Goal: Information Seeking & Learning: Learn about a topic

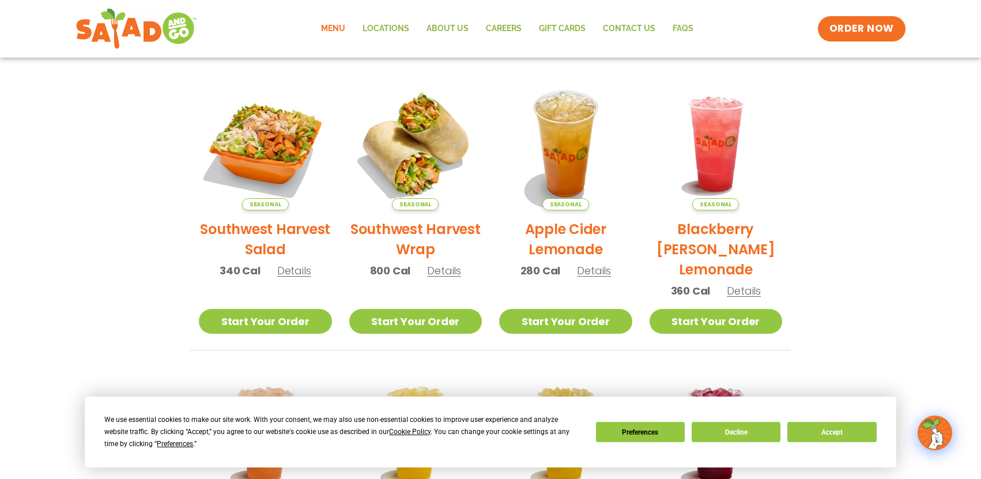
scroll to position [30, 0]
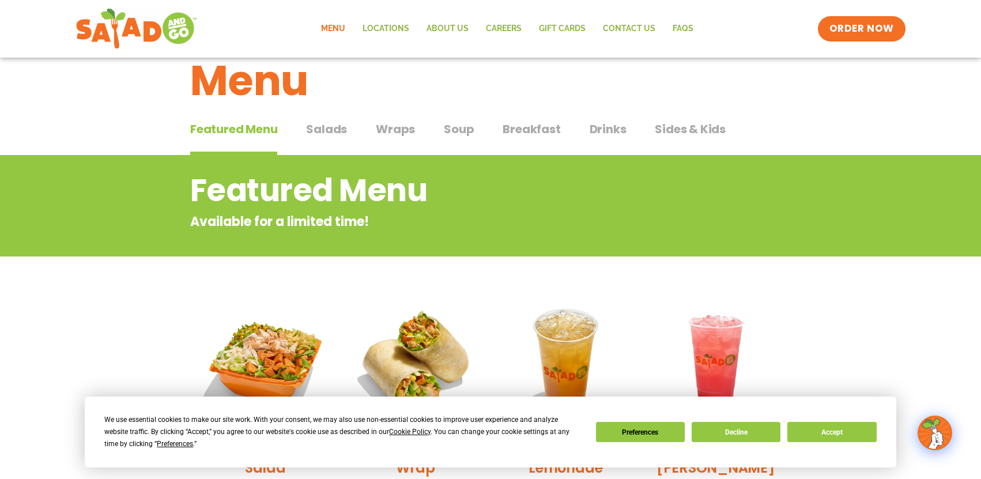
click at [396, 128] on span "Wraps" at bounding box center [395, 128] width 39 height 17
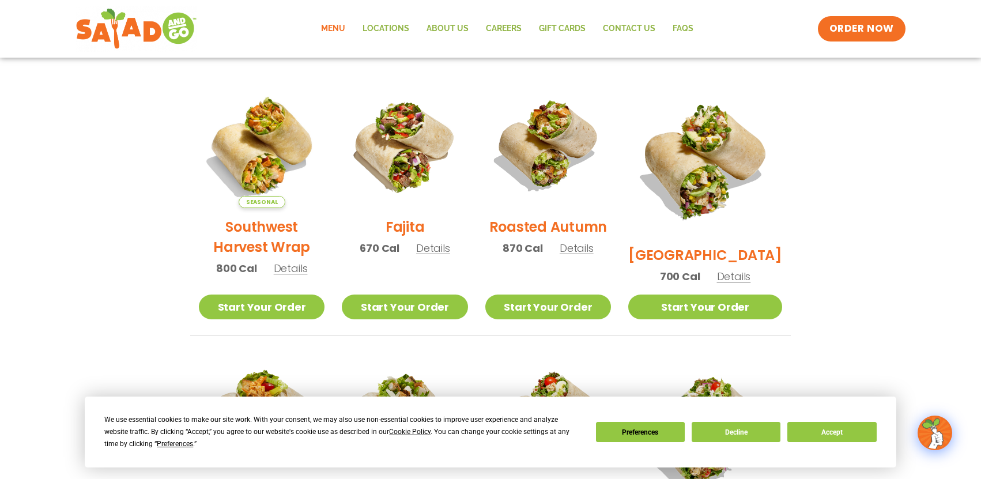
scroll to position [260, 0]
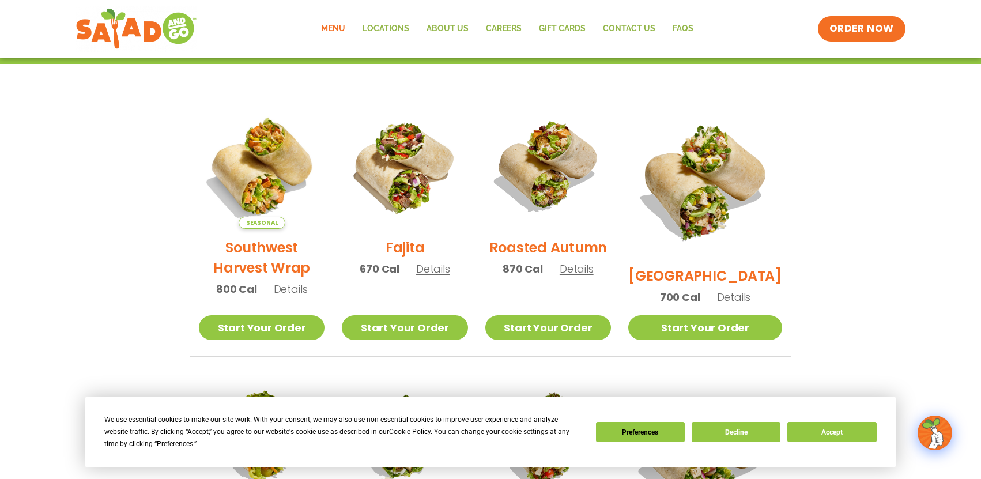
click at [290, 296] on span "Details" at bounding box center [291, 289] width 34 height 14
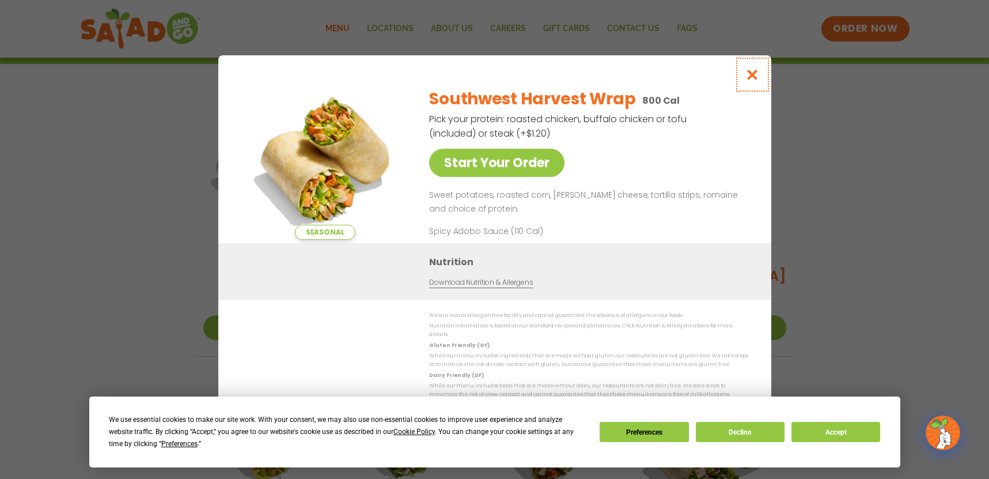
click at [757, 79] on icon "Close modal" at bounding box center [752, 75] width 14 height 12
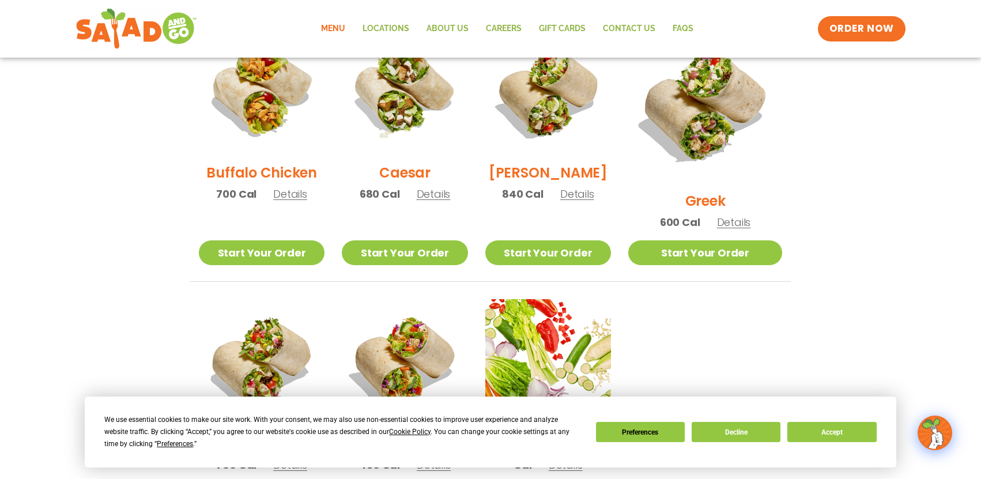
scroll to position [549, 0]
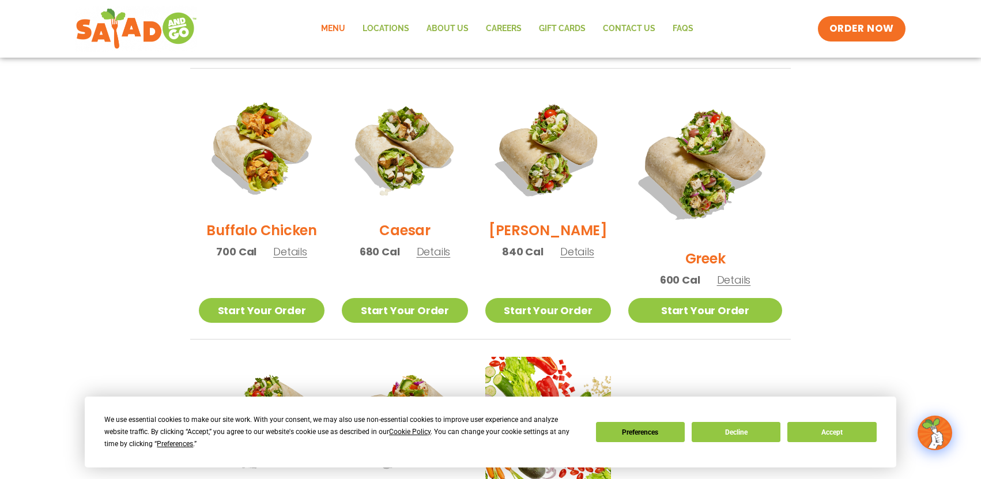
click at [591, 259] on span "Details" at bounding box center [577, 251] width 34 height 14
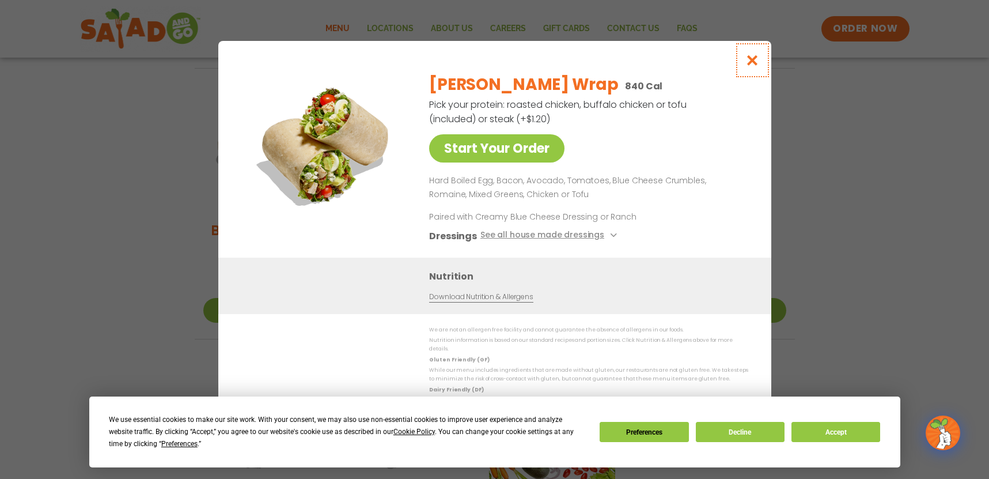
click at [753, 65] on icon "Close modal" at bounding box center [752, 60] width 14 height 12
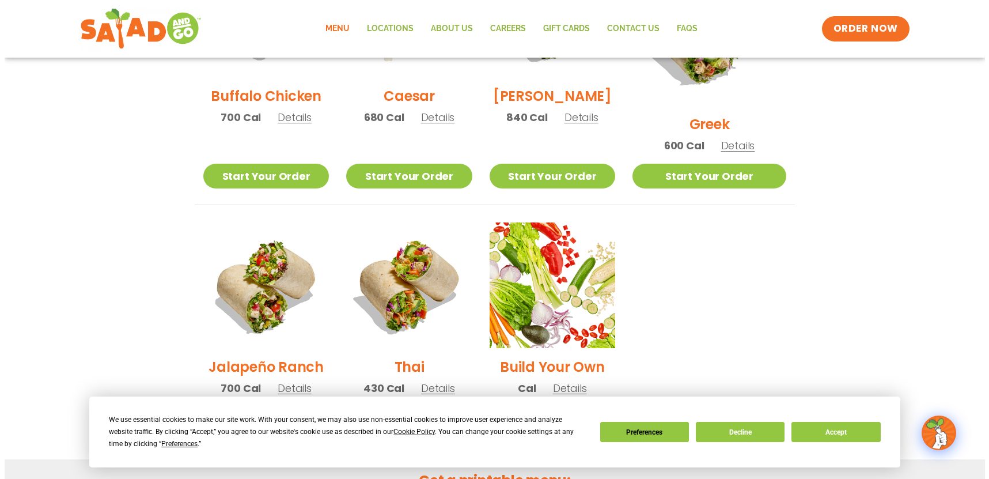
scroll to position [721, 0]
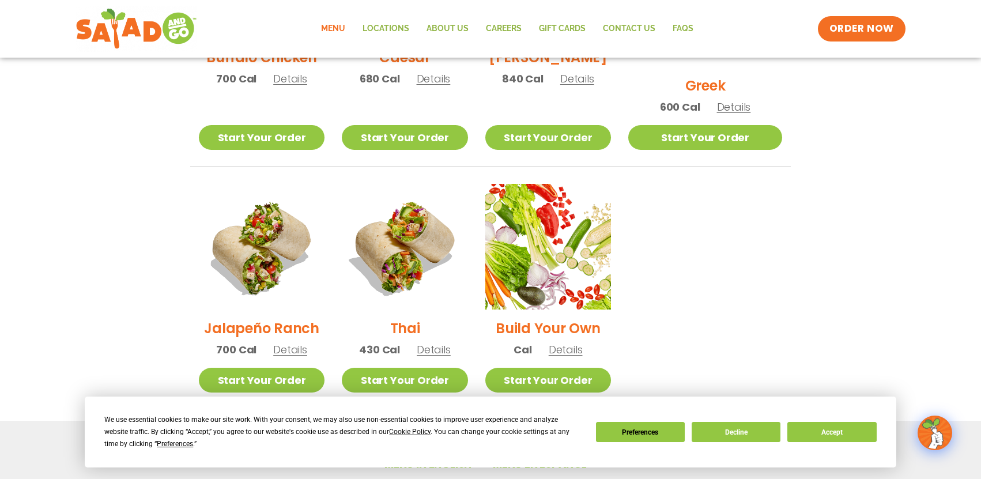
click at [259, 318] on h2 "Jalapeño Ranch" at bounding box center [261, 328] width 115 height 20
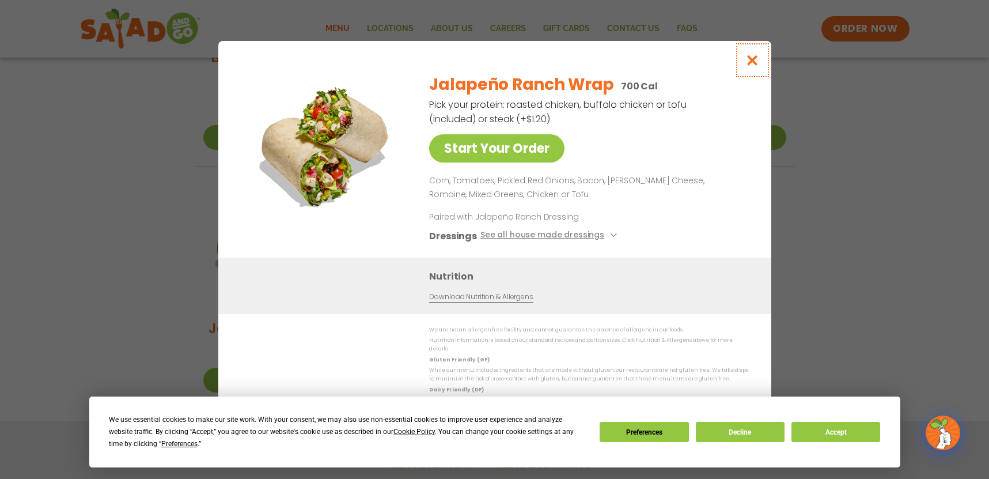
click at [753, 66] on icon "Close modal" at bounding box center [752, 60] width 14 height 12
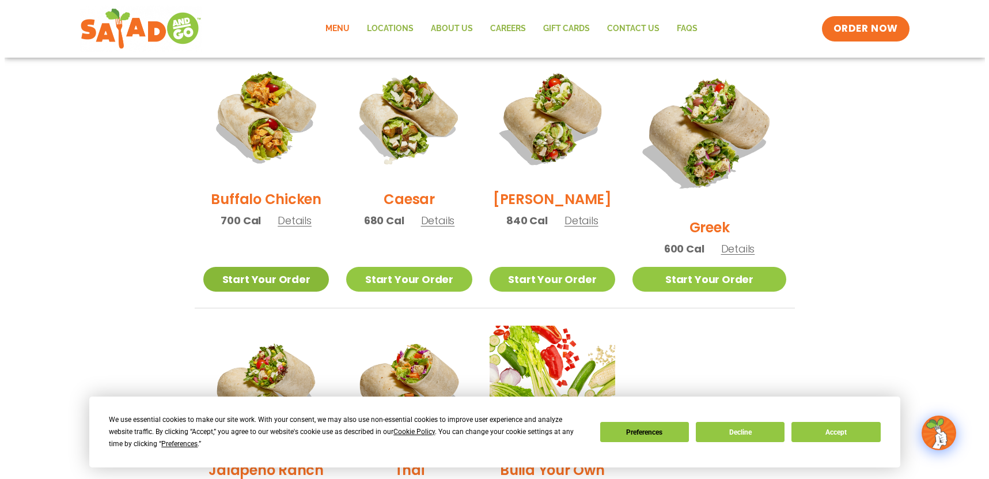
scroll to position [522, 0]
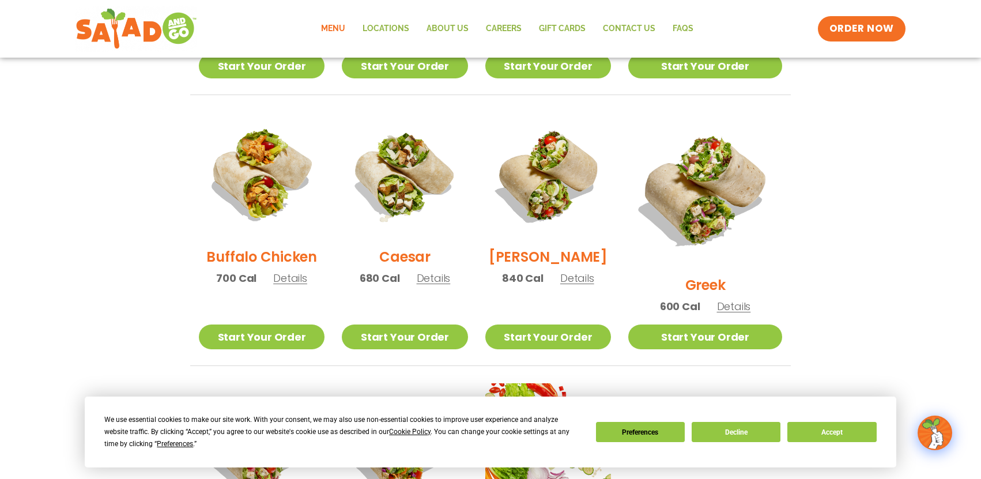
click at [417, 258] on h2 "Caesar" at bounding box center [404, 257] width 51 height 20
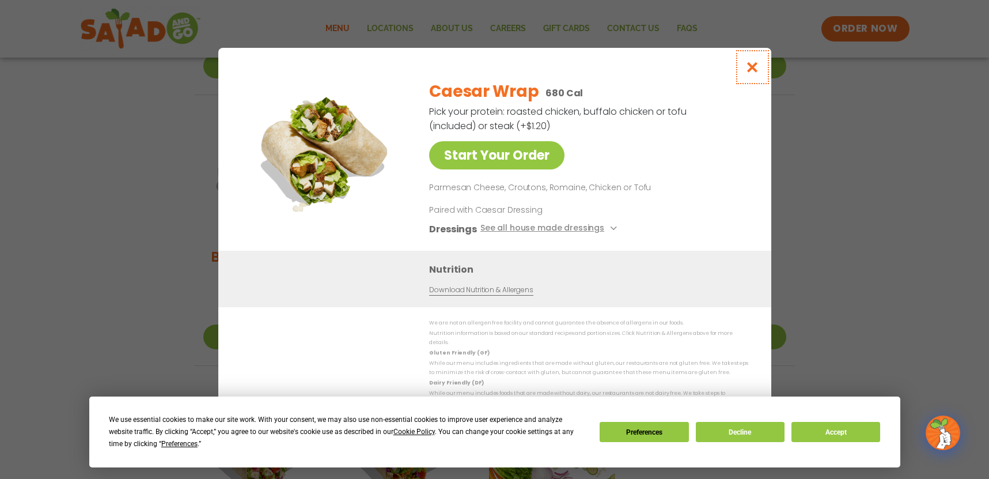
click at [751, 70] on icon "Close modal" at bounding box center [752, 67] width 14 height 12
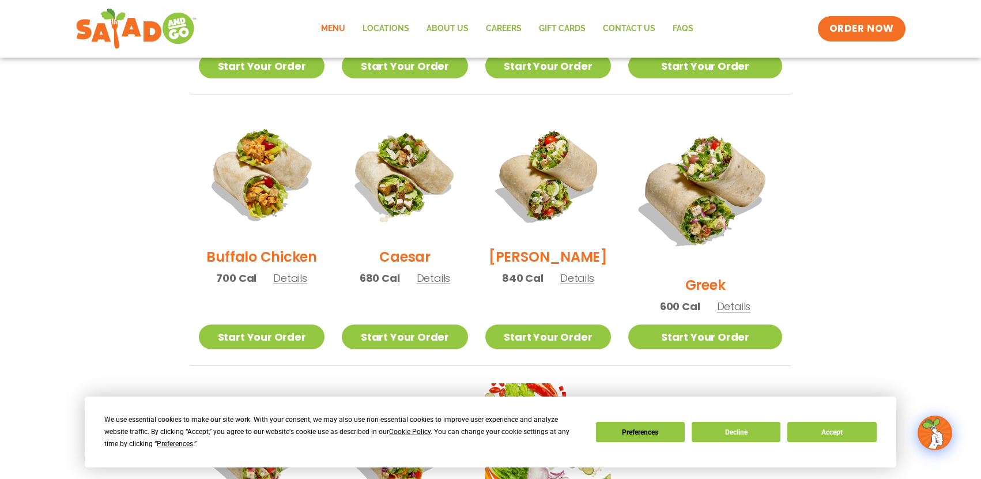
click at [589, 282] on span "Details" at bounding box center [577, 278] width 34 height 14
